Goal: Information Seeking & Learning: Learn about a topic

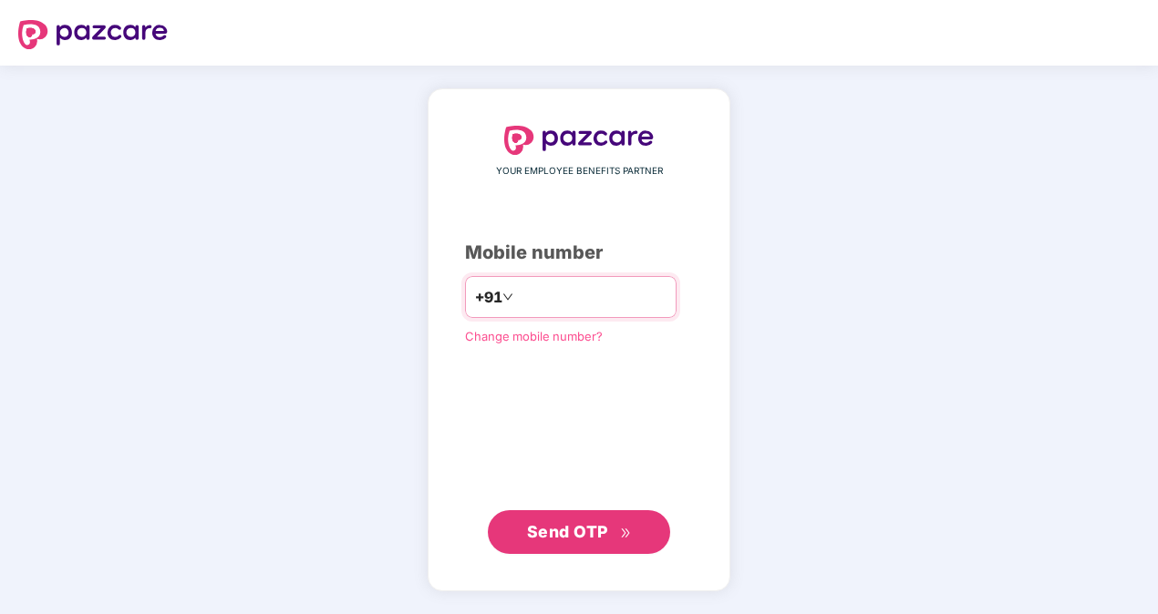
type input "*********"
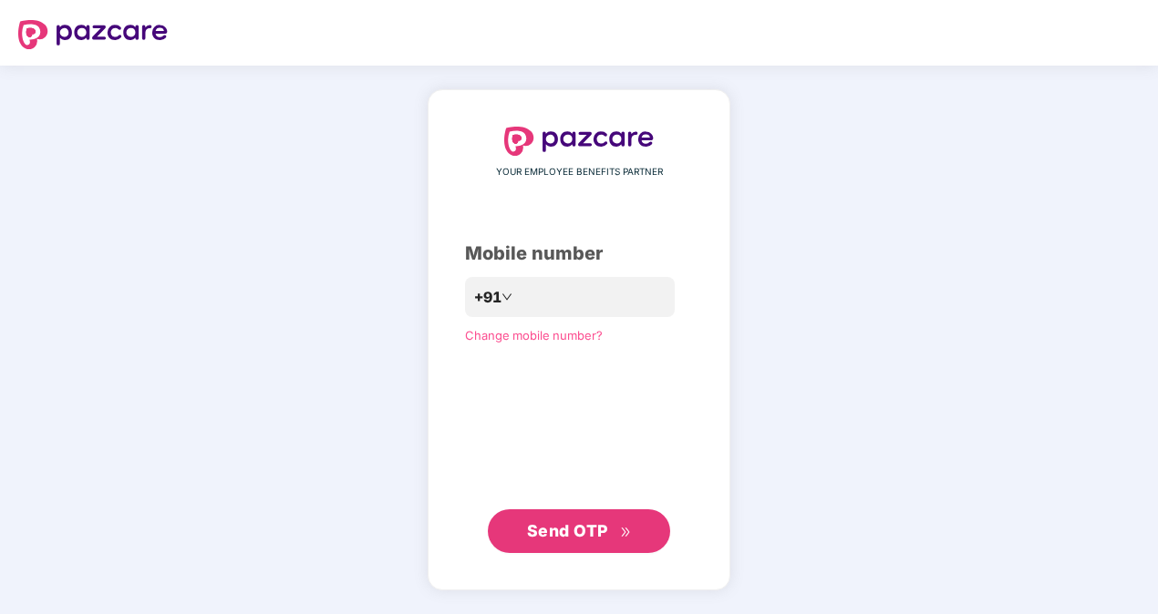
click at [583, 531] on span "Send OTP" at bounding box center [567, 530] width 81 height 19
type input "**********"
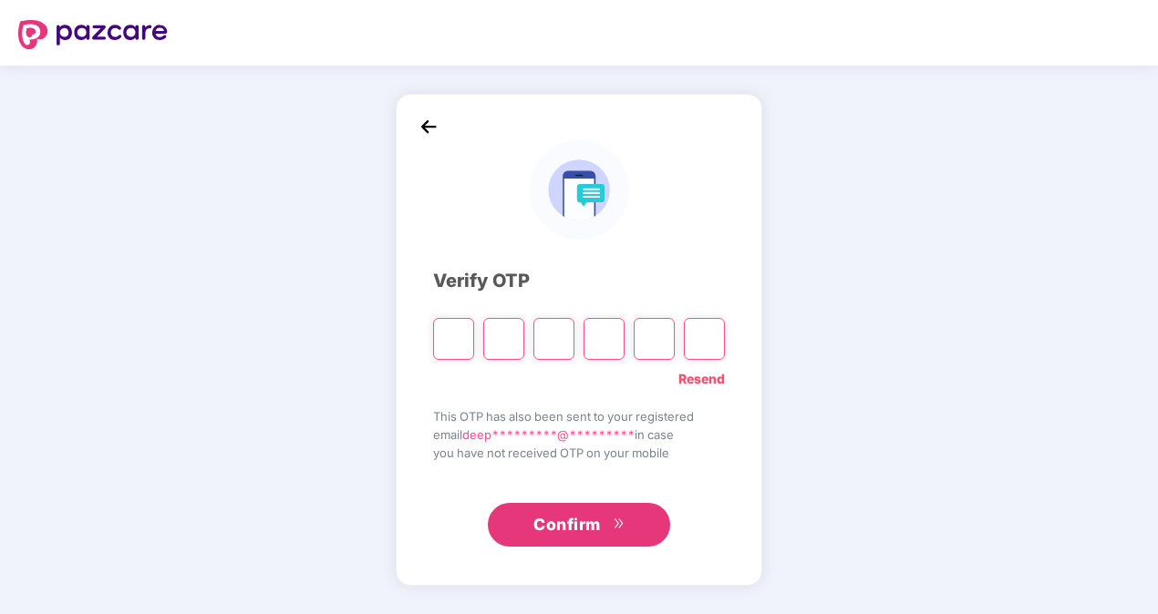
type input "*"
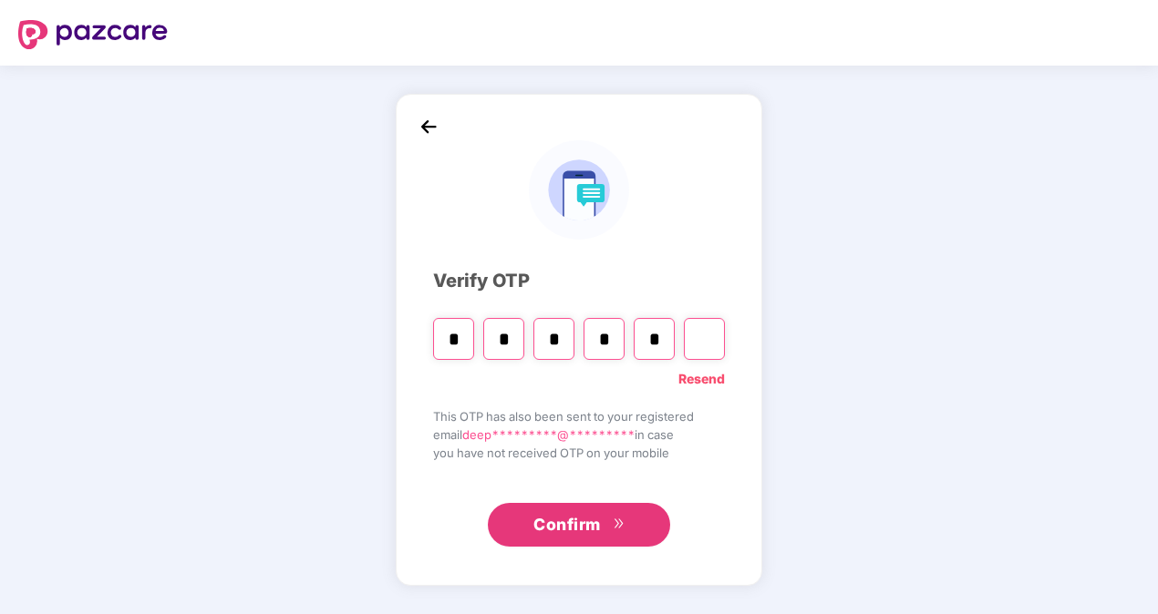
type input "*"
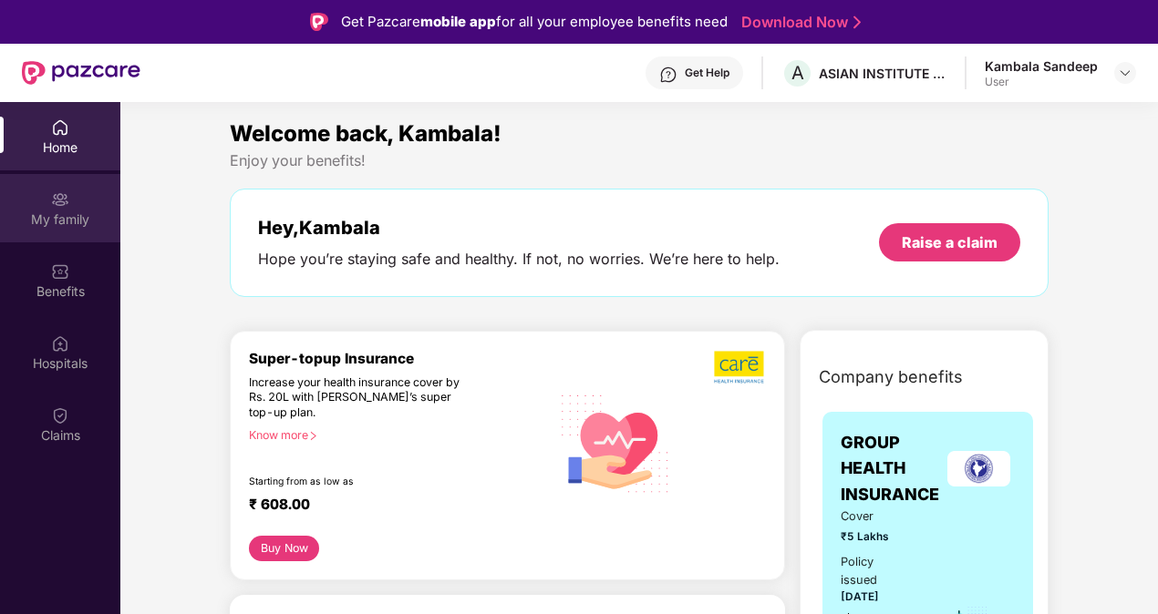
click at [84, 211] on div "My family" at bounding box center [60, 220] width 120 height 18
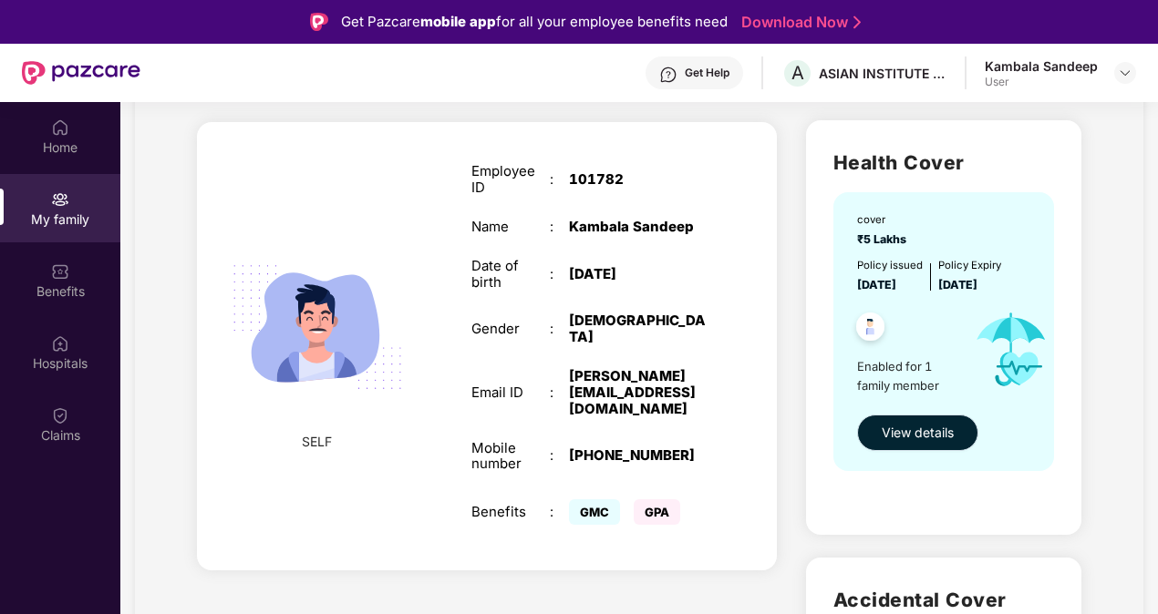
scroll to position [109, 0]
click at [902, 438] on span "View details" at bounding box center [917, 434] width 72 height 20
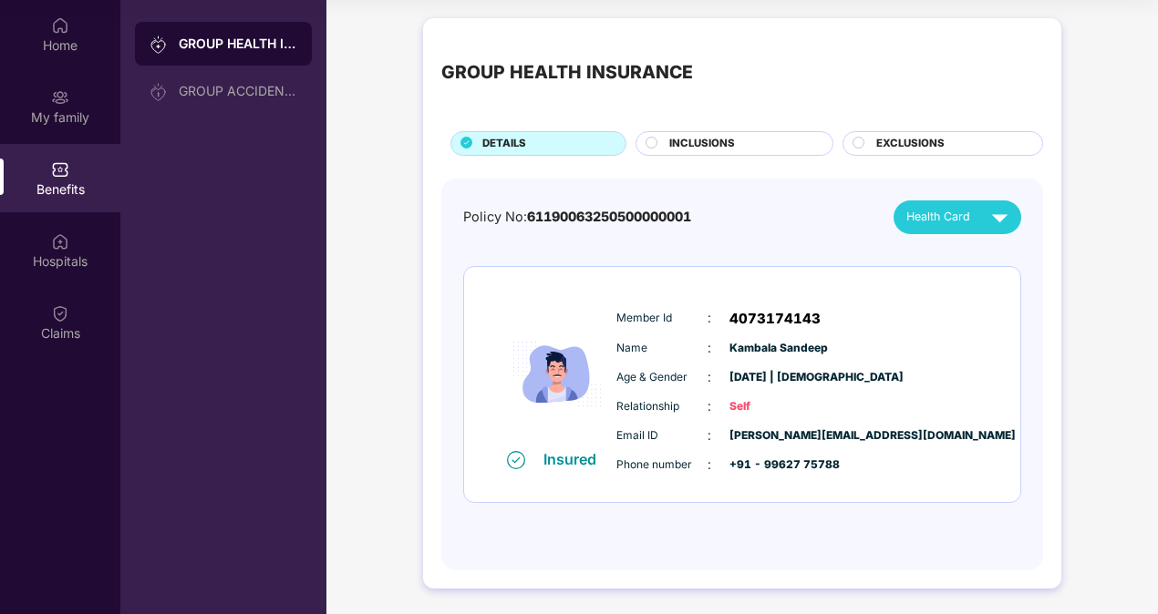
click at [680, 148] on span "INCLUSIONS" at bounding box center [702, 144] width 66 height 16
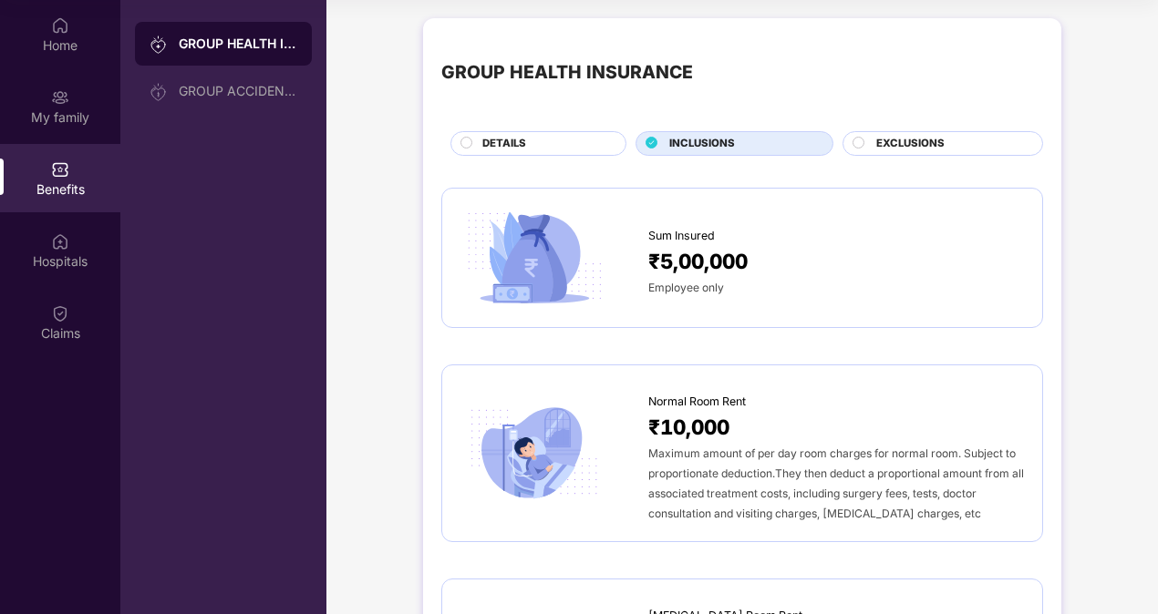
click at [908, 136] on span "EXCLUSIONS" at bounding box center [910, 144] width 68 height 16
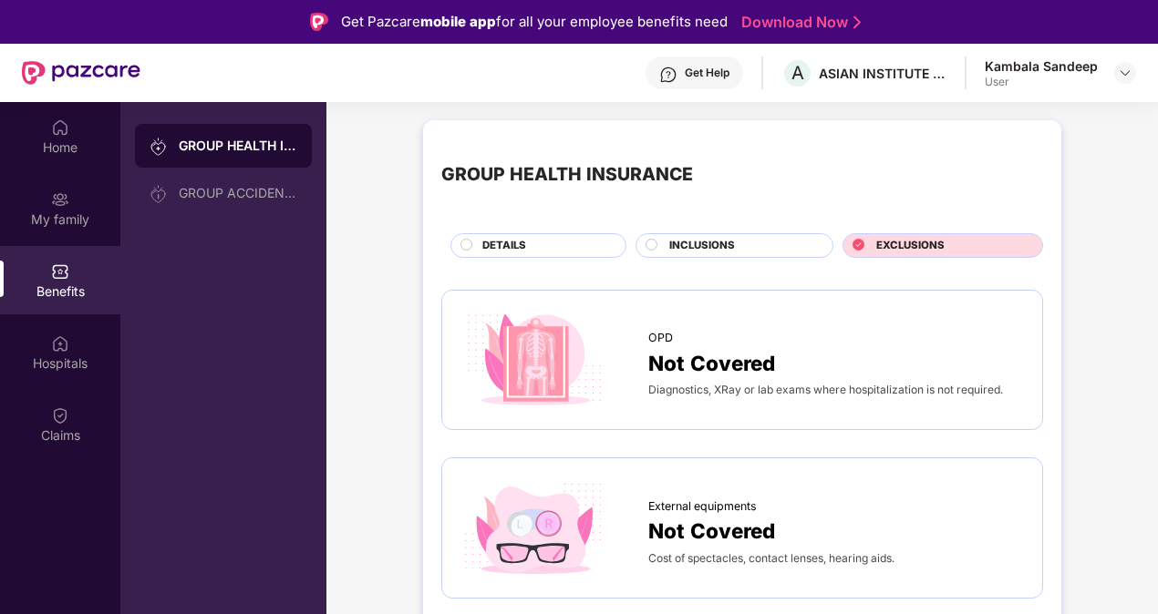
click at [518, 248] on span "DETAILS" at bounding box center [504, 246] width 44 height 16
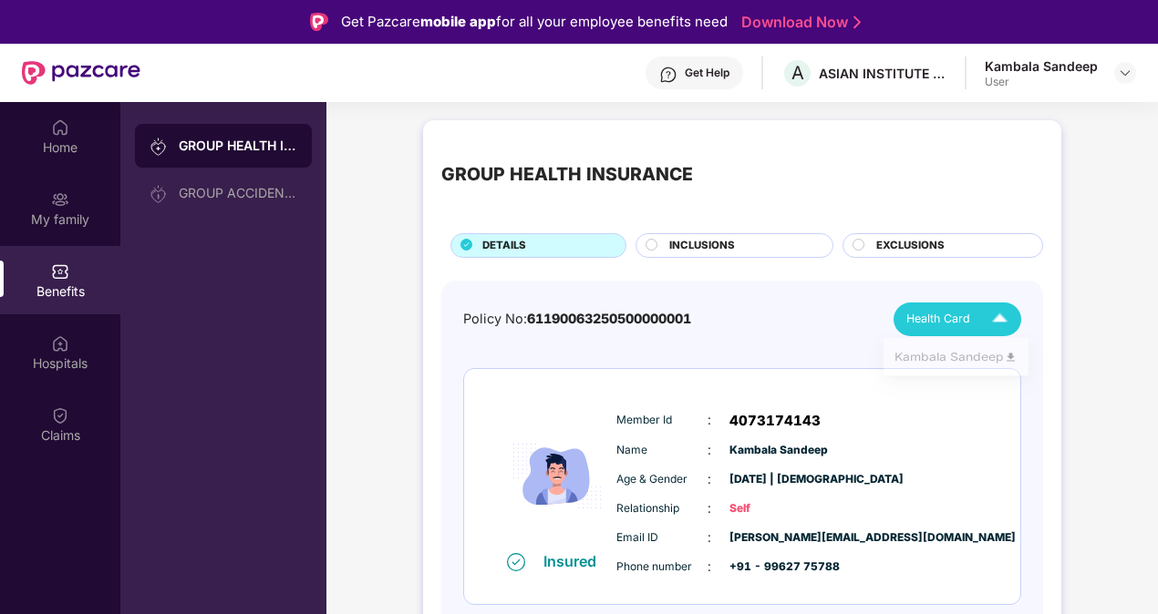
click at [988, 328] on img at bounding box center [1000, 320] width 32 height 32
click at [755, 326] on div "Policy No: 61190063250500000001 Health Card" at bounding box center [742, 320] width 558 height 34
click at [48, 206] on div "My family" at bounding box center [60, 208] width 120 height 68
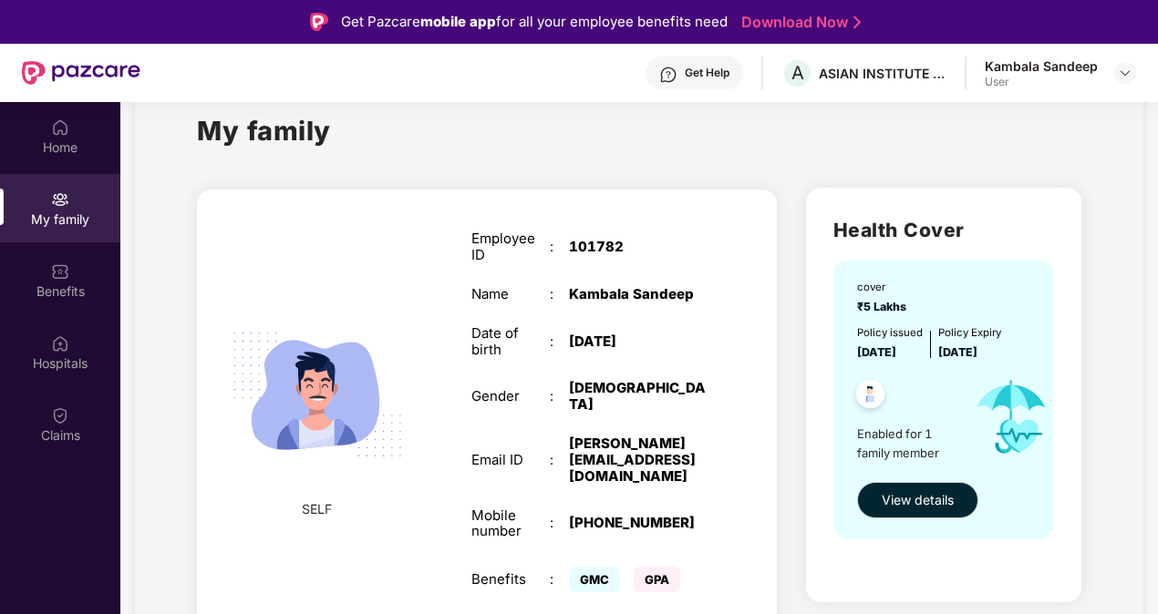
scroll to position [42, 0]
click at [935, 507] on span "View details" at bounding box center [917, 501] width 72 height 20
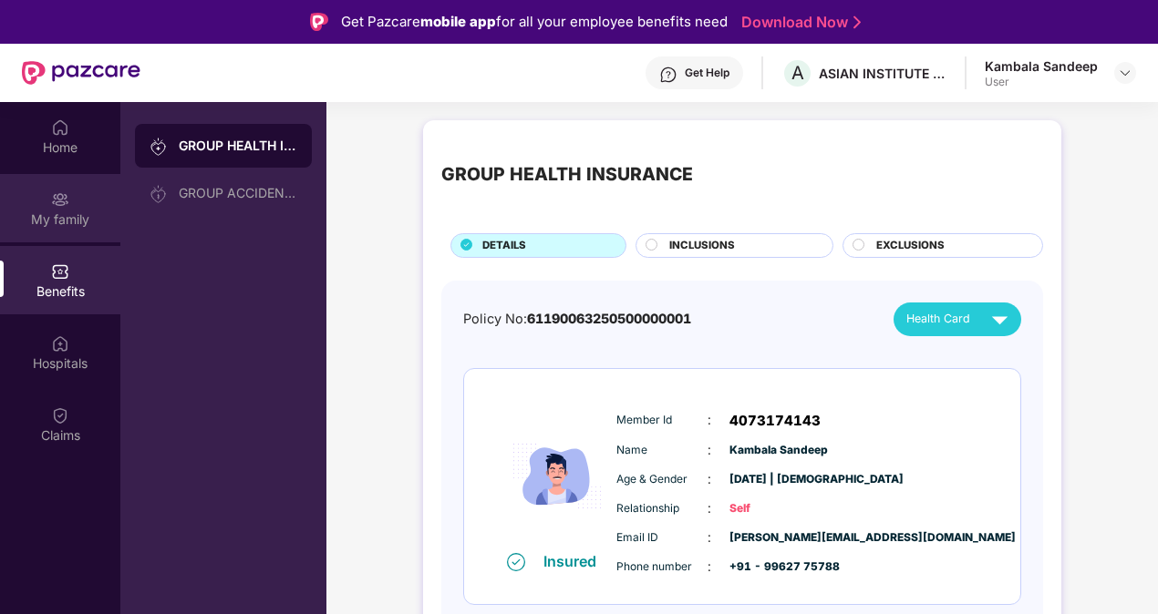
click at [71, 215] on div "My family" at bounding box center [60, 220] width 120 height 18
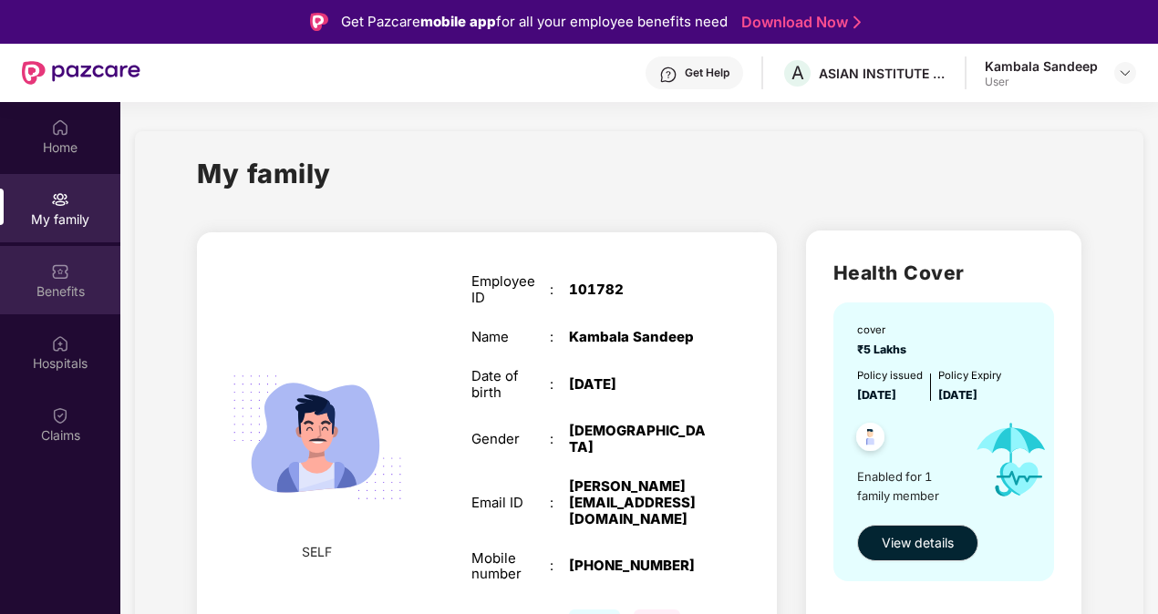
click at [67, 283] on div "Benefits" at bounding box center [60, 292] width 120 height 18
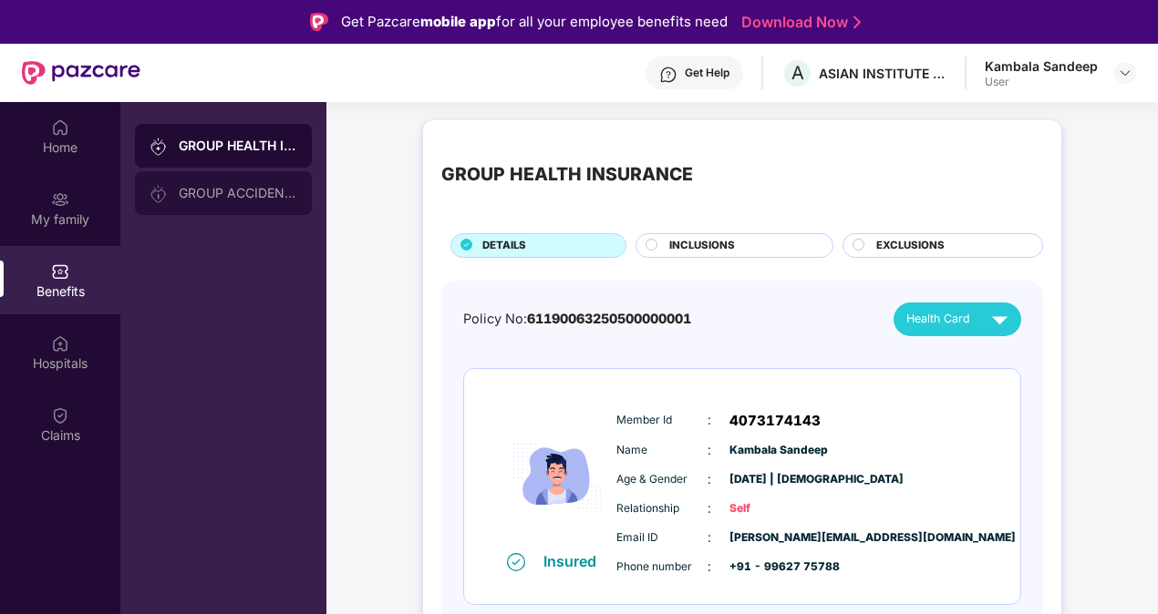
click at [232, 186] on div "GROUP ACCIDENTAL INSURANCE" at bounding box center [238, 193] width 119 height 15
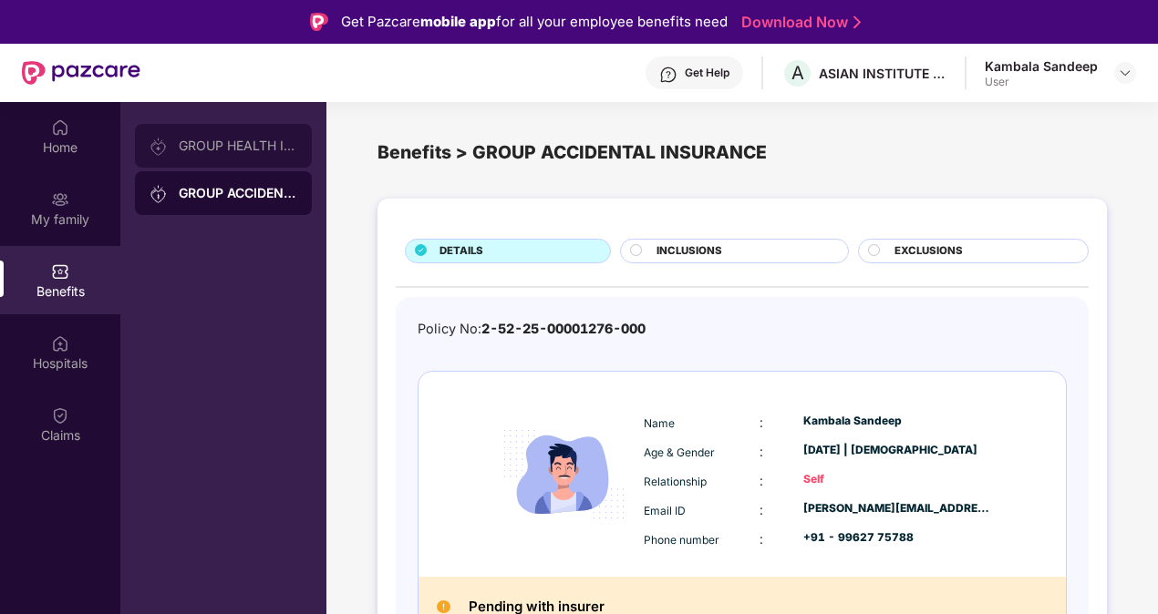
click at [224, 141] on div "GROUP HEALTH INSURANCE" at bounding box center [238, 146] width 119 height 15
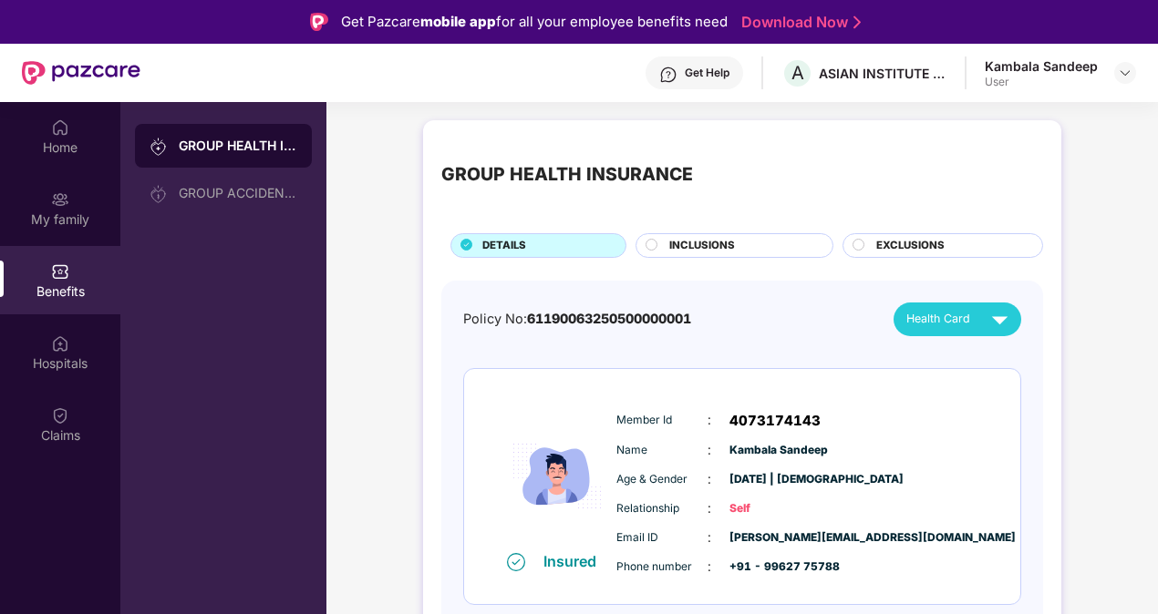
click at [231, 224] on div "GROUP HEALTH INSURANCE GROUP ACCIDENTAL INSURANCE" at bounding box center [223, 409] width 206 height 614
click at [242, 201] on div "GROUP ACCIDENTAL INSURANCE" at bounding box center [223, 193] width 177 height 44
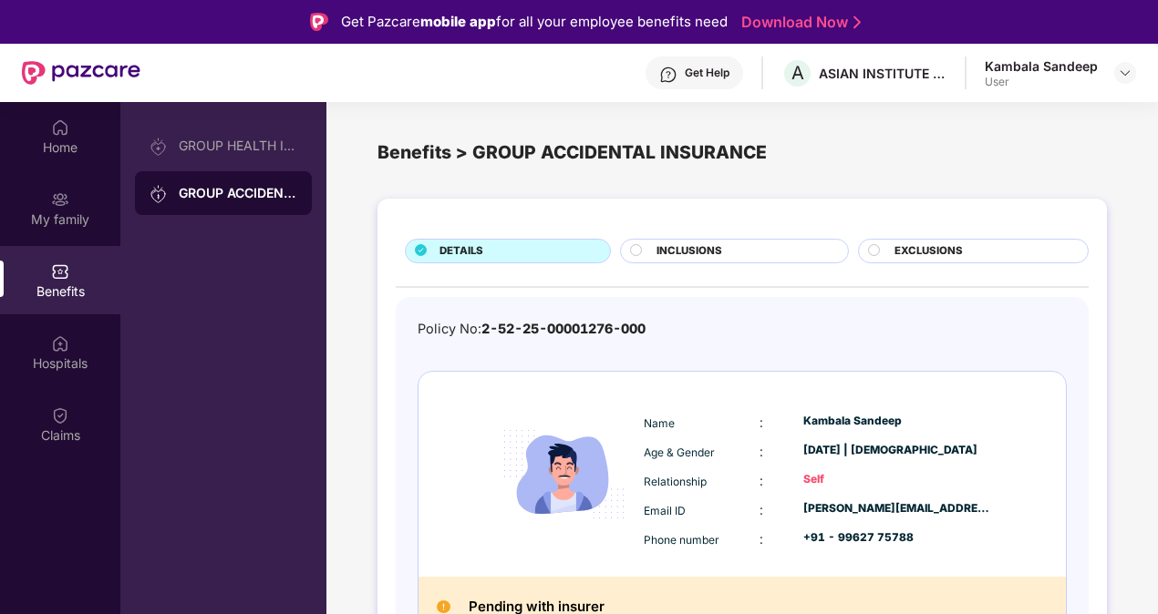
scroll to position [24, 0]
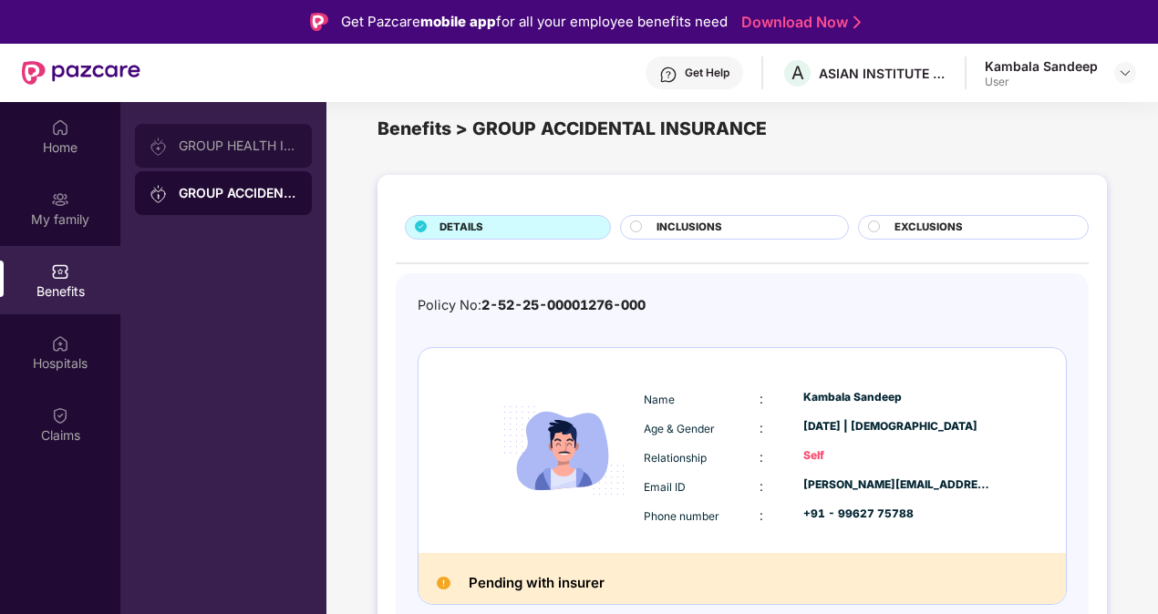
click at [232, 144] on div "GROUP HEALTH INSURANCE" at bounding box center [238, 146] width 119 height 15
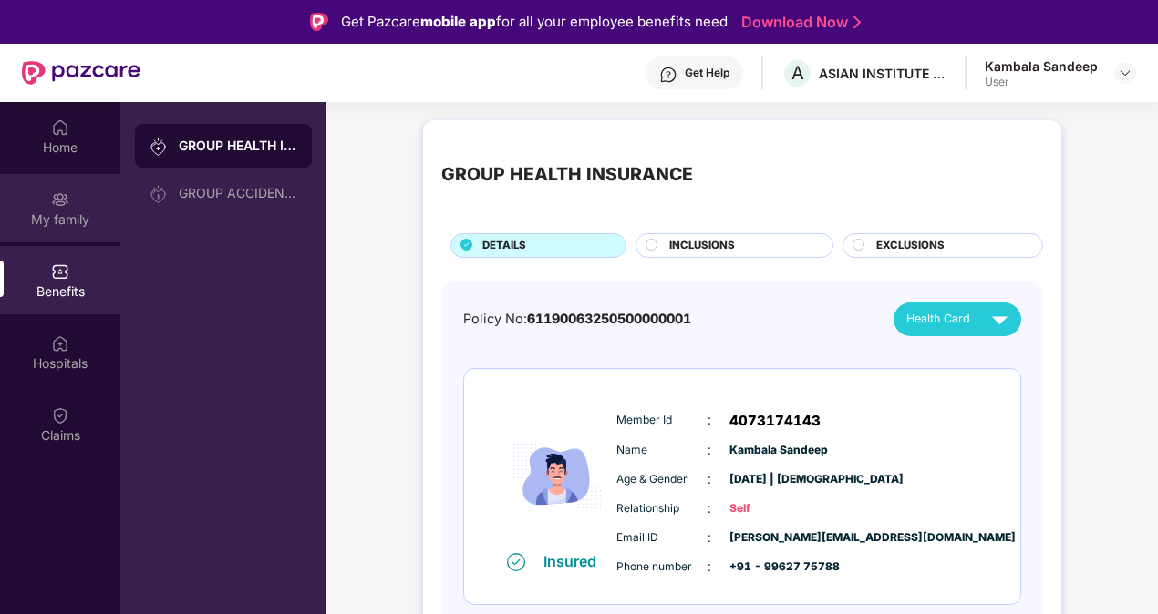
click at [67, 191] on img at bounding box center [60, 200] width 18 height 18
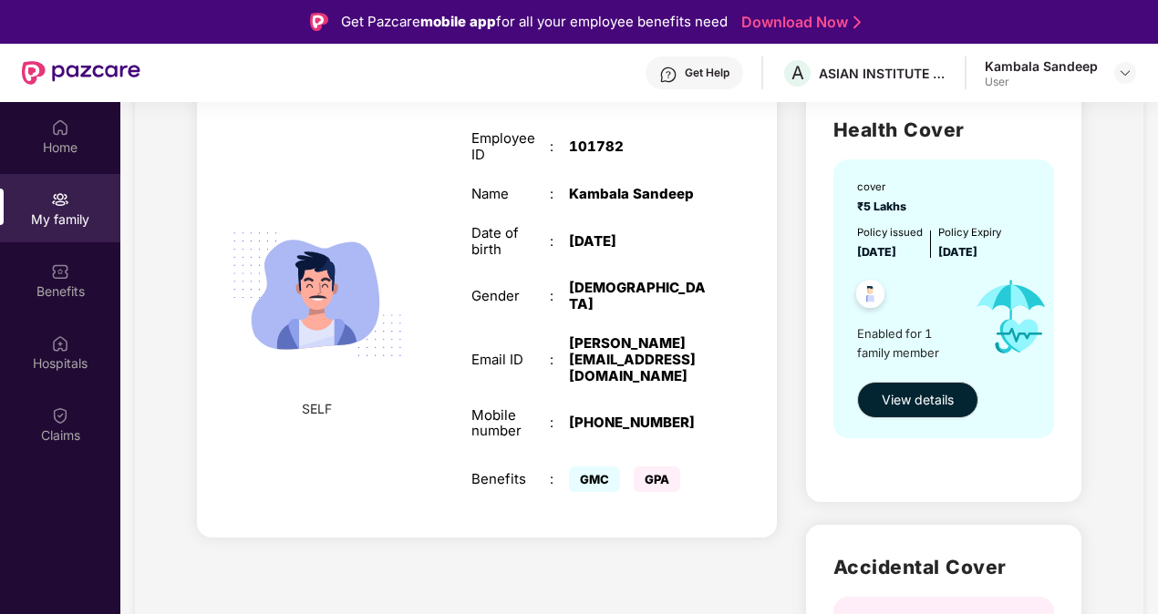
scroll to position [142, 0]
click at [895, 357] on span "Enabled for 1 family member" at bounding box center [908, 343] width 103 height 37
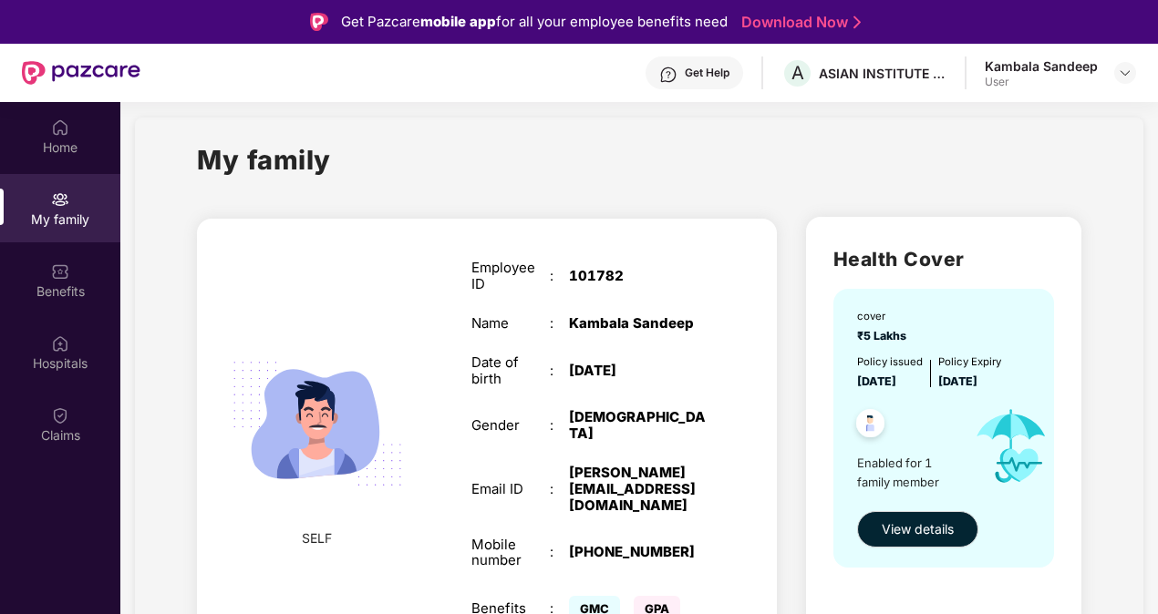
scroll to position [13, 0]
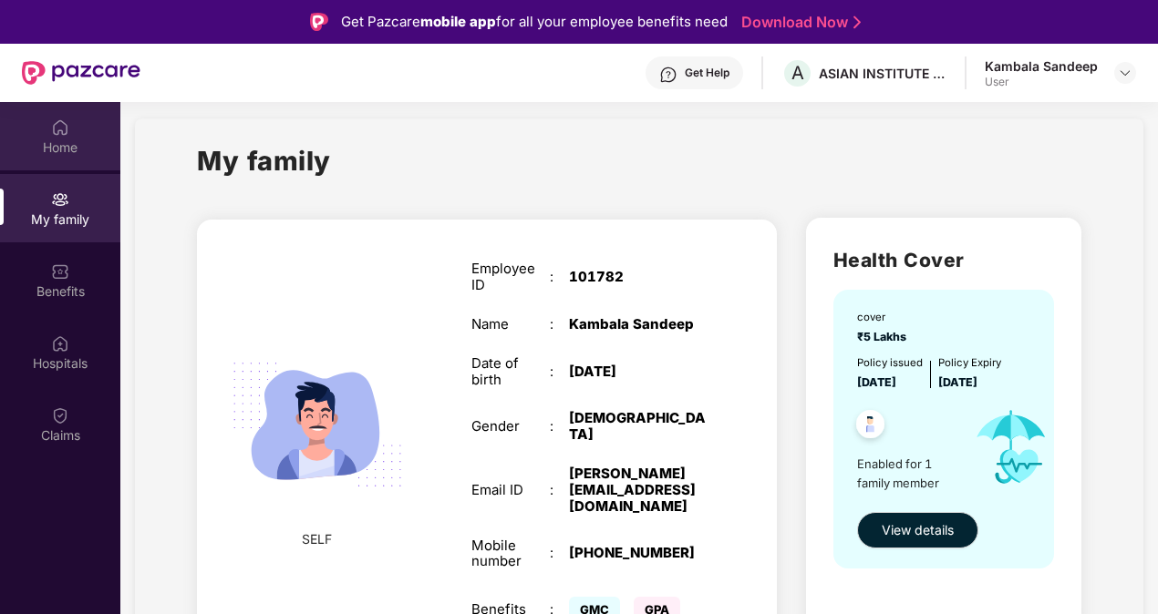
click at [56, 129] on img at bounding box center [60, 128] width 18 height 18
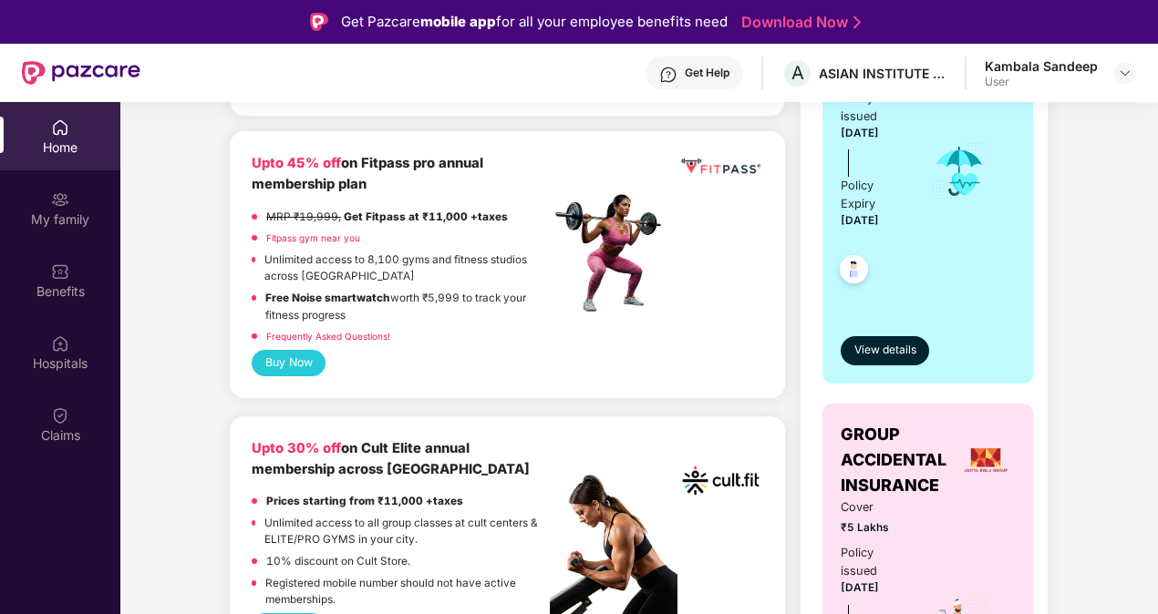
scroll to position [469, 0]
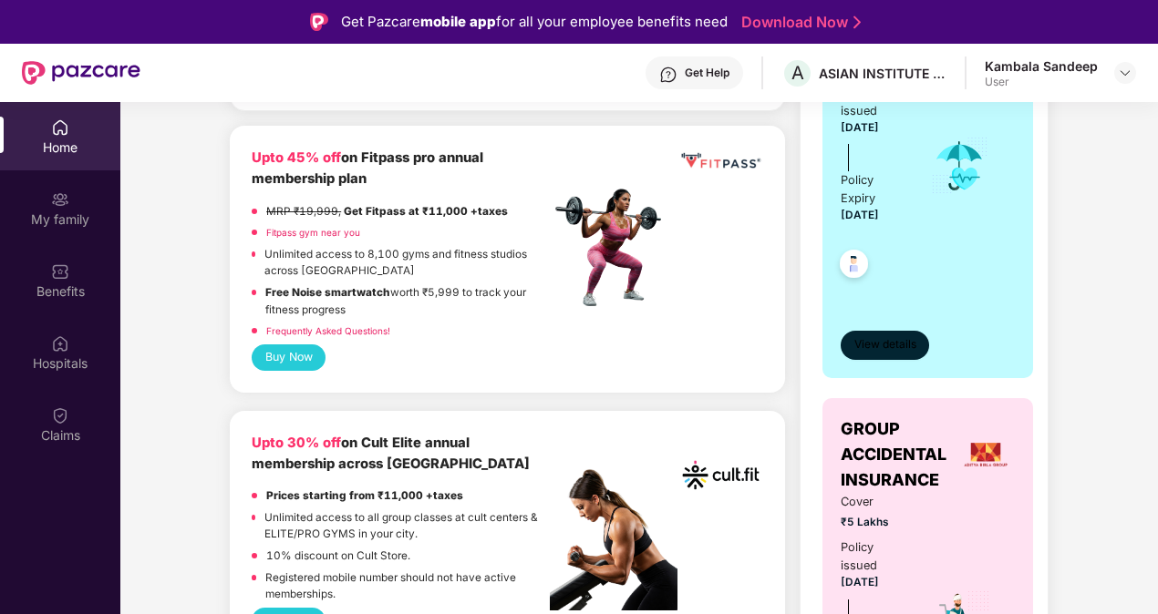
click at [875, 339] on span "View details" at bounding box center [885, 344] width 62 height 17
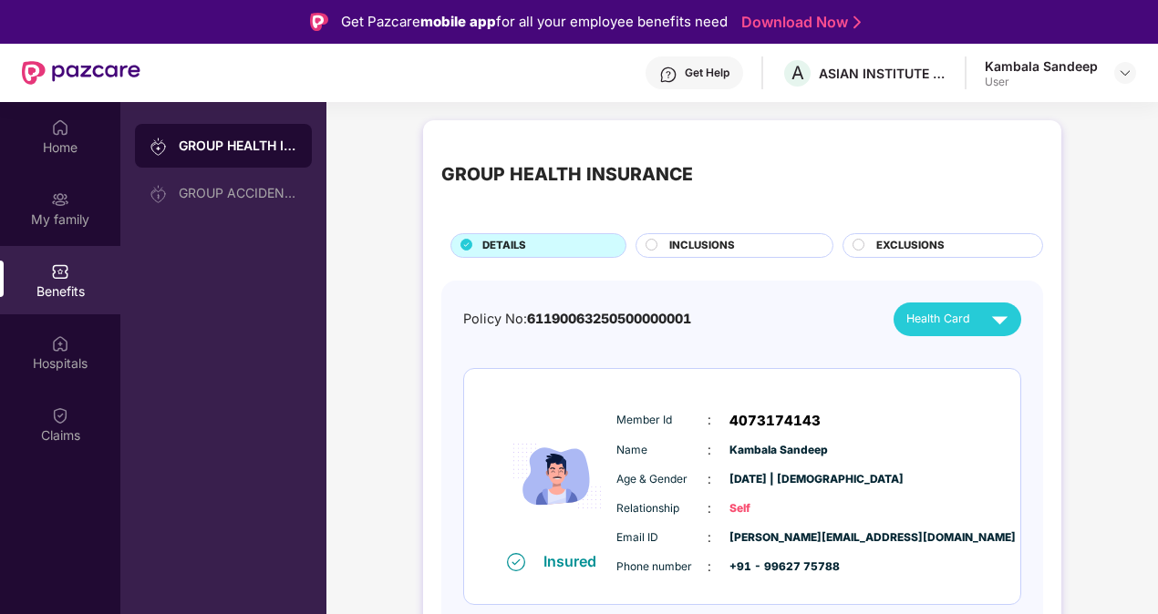
click at [727, 515] on div "Relationship : Self" at bounding box center [797, 509] width 362 height 20
click at [57, 205] on img at bounding box center [60, 200] width 18 height 18
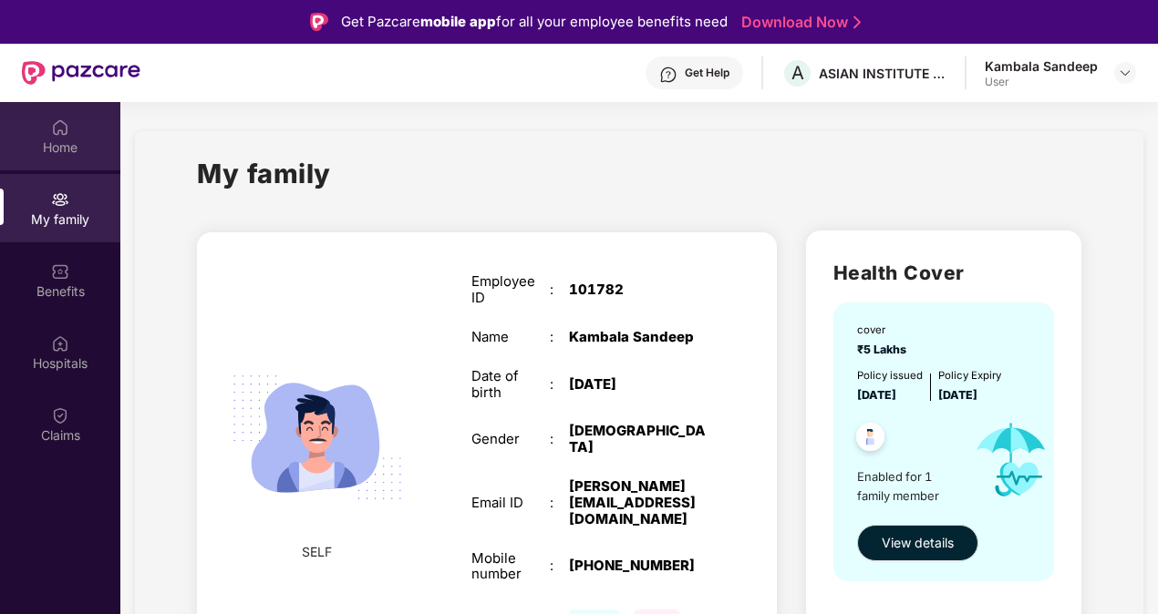
click at [64, 154] on div "Home" at bounding box center [60, 148] width 120 height 18
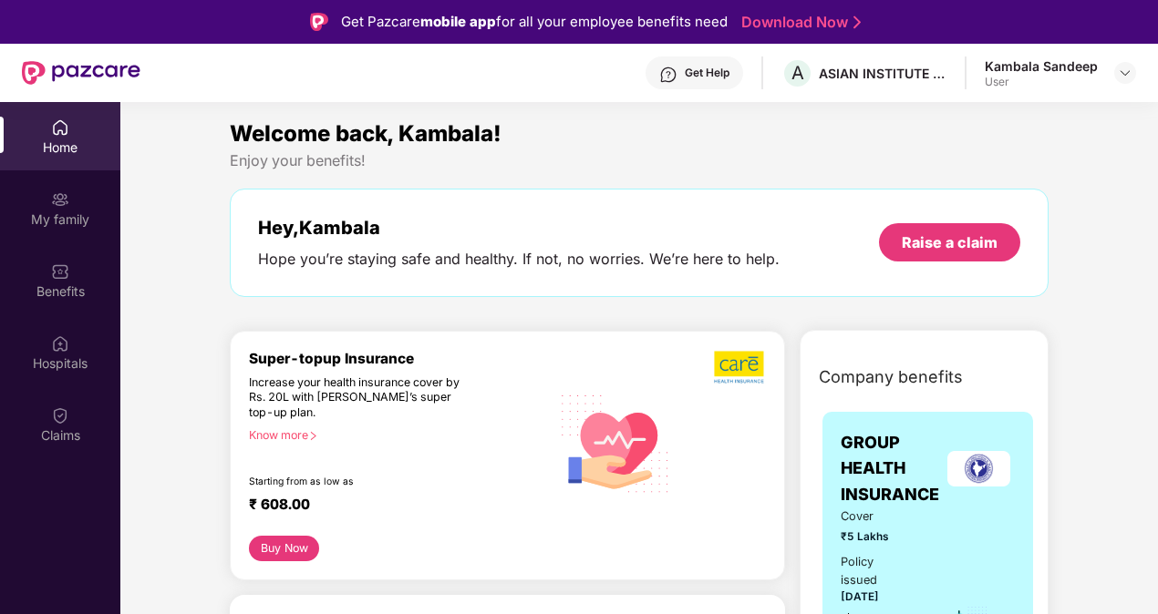
click at [276, 428] on div "Know more" at bounding box center [394, 434] width 291 height 13
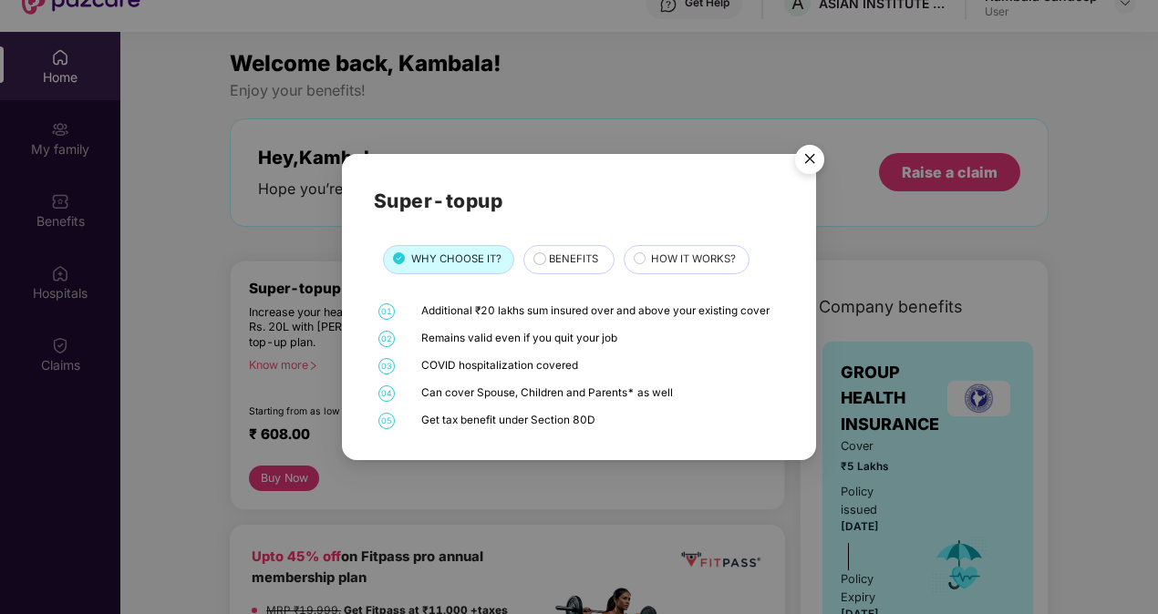
scroll to position [73, 0]
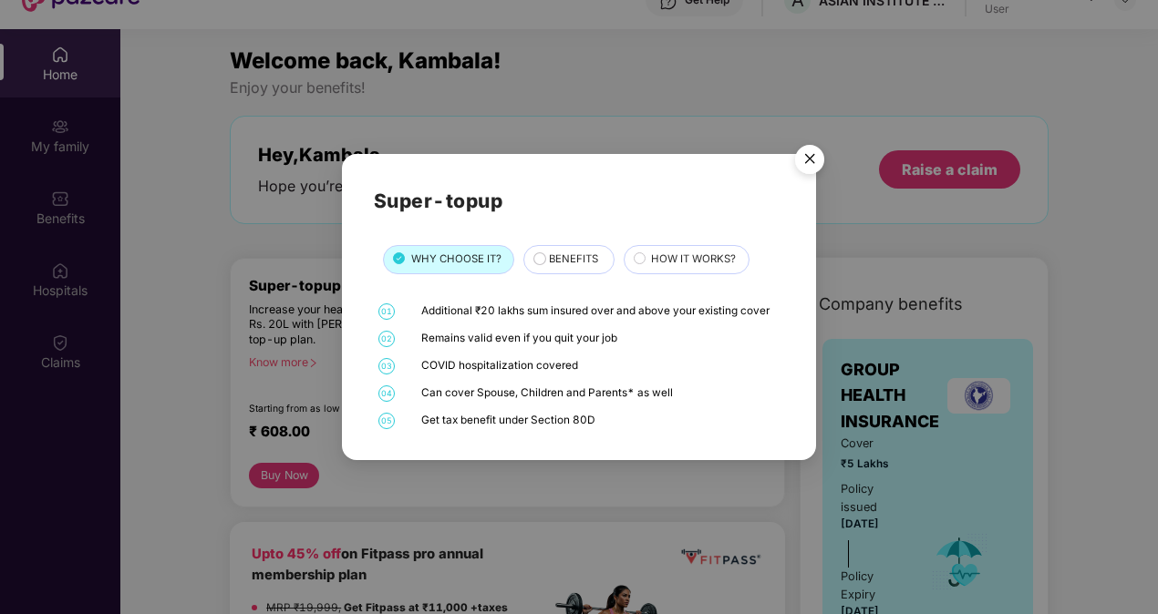
click at [815, 148] on img "Close" at bounding box center [809, 162] width 51 height 51
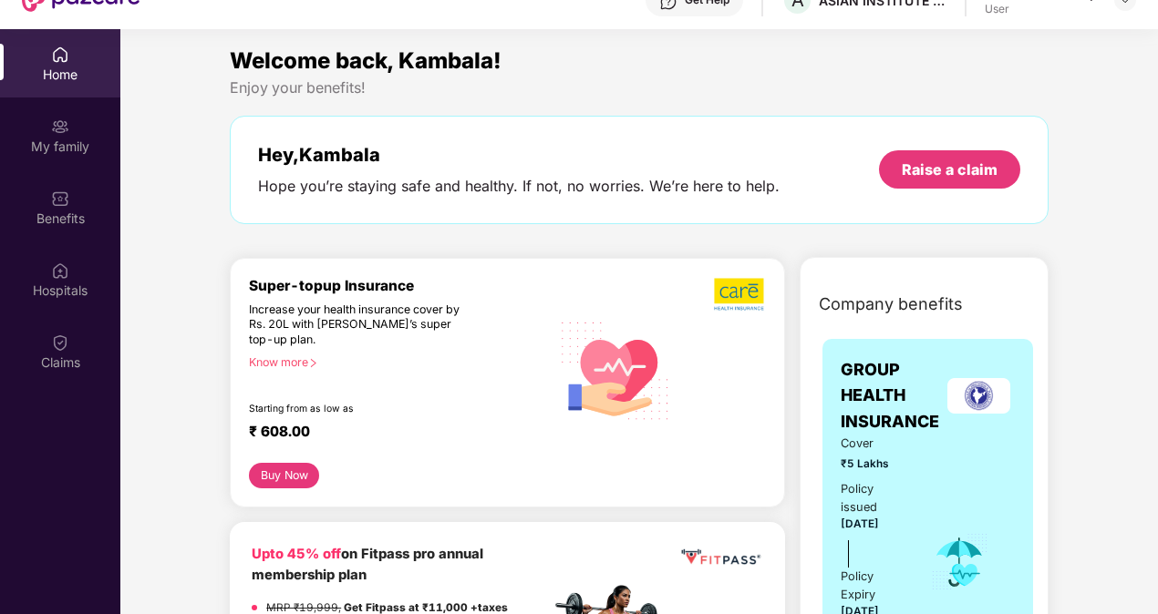
click at [282, 481] on button "Buy Now" at bounding box center [284, 476] width 70 height 26
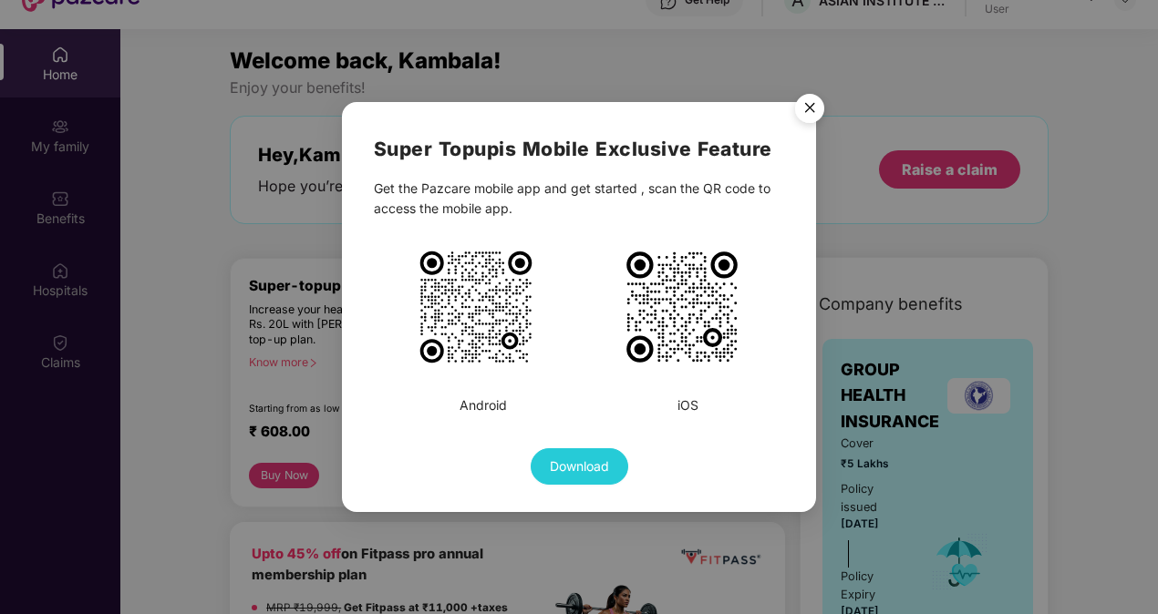
click at [806, 115] on img "Close" at bounding box center [809, 111] width 51 height 51
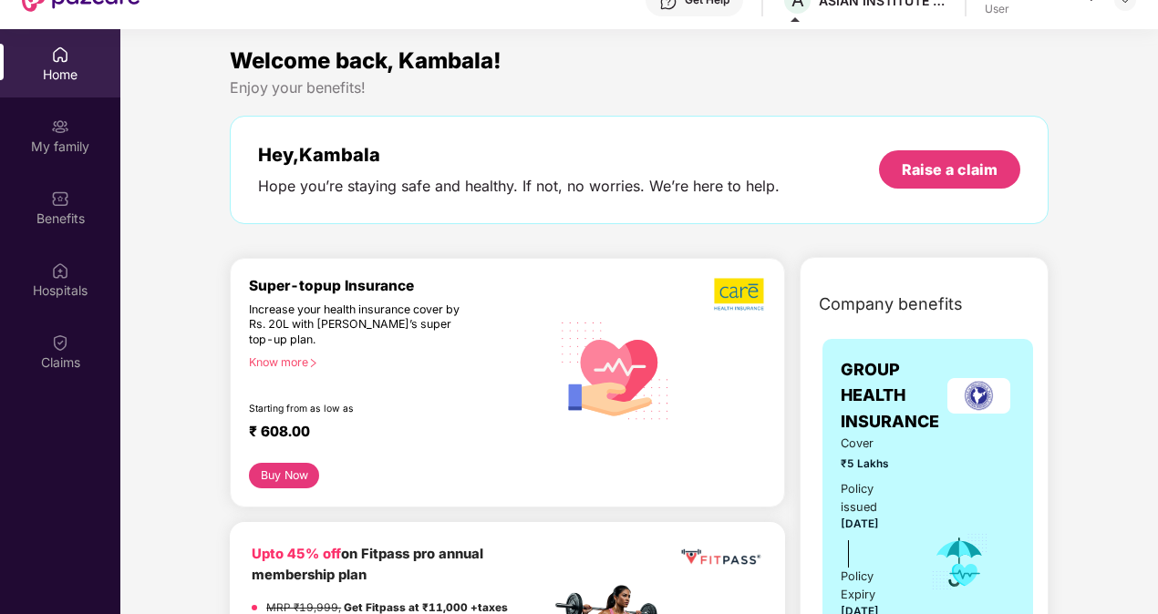
scroll to position [0, 0]
